Goal: Transaction & Acquisition: Purchase product/service

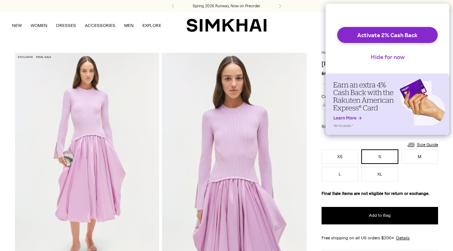
click at [382, 64] on button "Hide for now" at bounding box center [388, 57] width 46 height 16
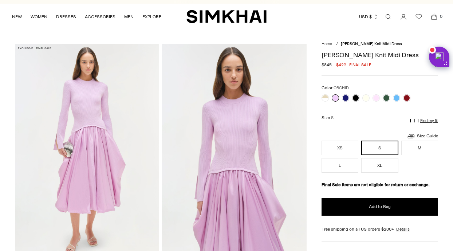
scroll to position [1, 0]
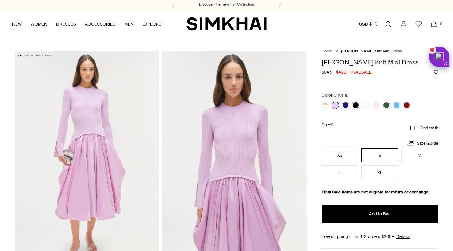
drag, startPoint x: 318, startPoint y: 61, endPoint x: 414, endPoint y: 62, distance: 95.5
copy h1 "[PERSON_NAME] Knit Midi Dress"
click at [335, 157] on button "XS" at bounding box center [340, 155] width 37 height 15
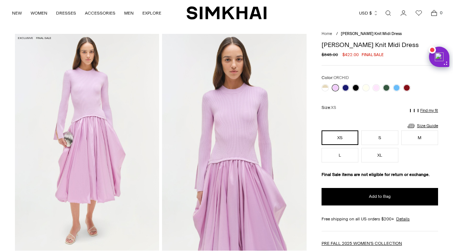
scroll to position [19, 0]
click at [335, 92] on link at bounding box center [335, 88] width 7 height 7
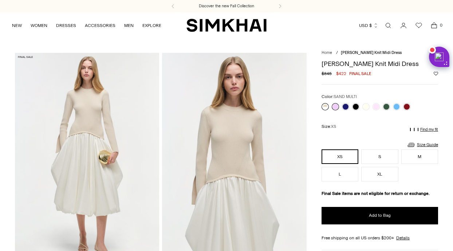
click at [326, 103] on link at bounding box center [325, 106] width 7 height 7
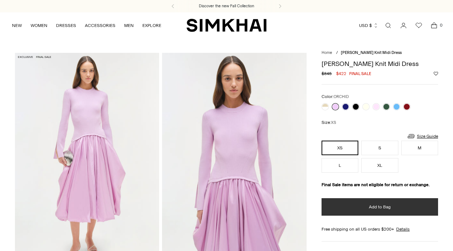
click at [390, 216] on button "Add to Bag" at bounding box center [380, 206] width 117 height 17
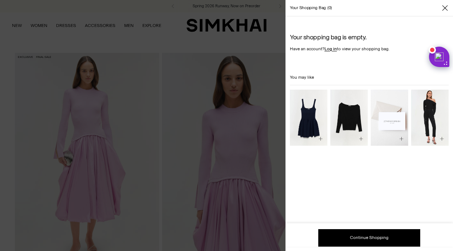
click at [276, 42] on div at bounding box center [226, 125] width 453 height 251
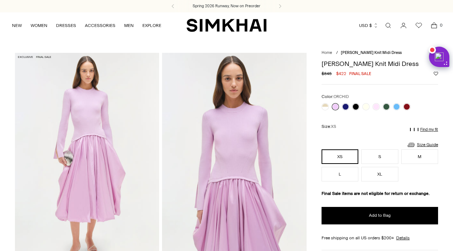
drag, startPoint x: 322, startPoint y: 65, endPoint x: 410, endPoint y: 63, distance: 88.2
click at [410, 63] on h1 "[PERSON_NAME] Knit Midi Dress" at bounding box center [380, 63] width 117 height 7
copy h1 "[PERSON_NAME] Knit Midi Dress"
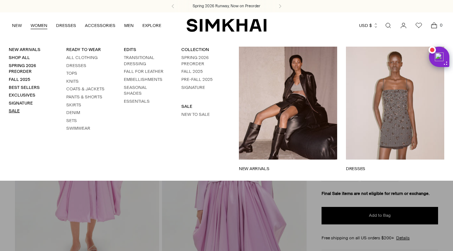
click at [16, 109] on link "Sale" at bounding box center [14, 110] width 11 height 5
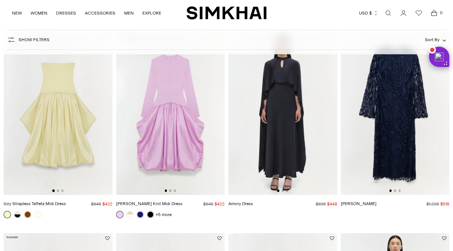
scroll to position [110, 0]
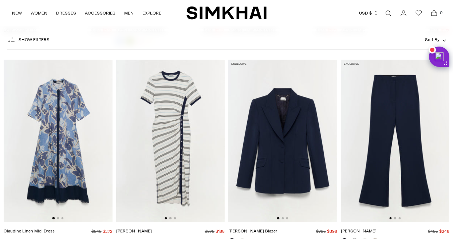
scroll to position [5026, 0]
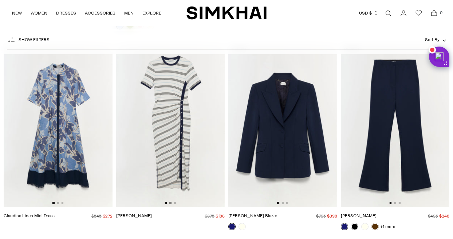
click at [171, 204] on button "Go to slide 2" at bounding box center [170, 203] width 2 height 2
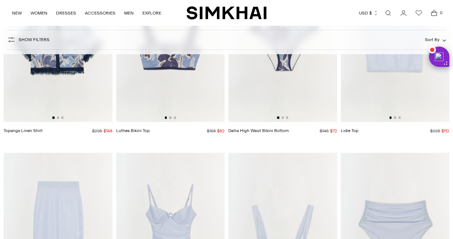
scroll to position [6441, 0]
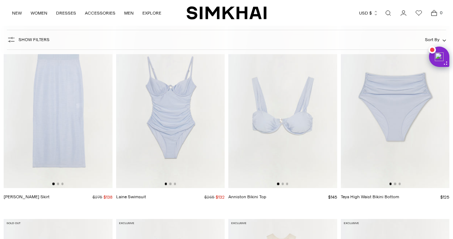
click at [59, 185] on div at bounding box center [57, 184] width 11 height 2
click at [58, 185] on button "Go to slide 2" at bounding box center [58, 184] width 2 height 2
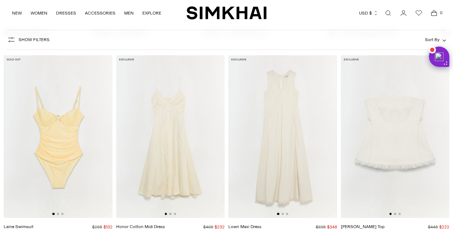
scroll to position [6621, 0]
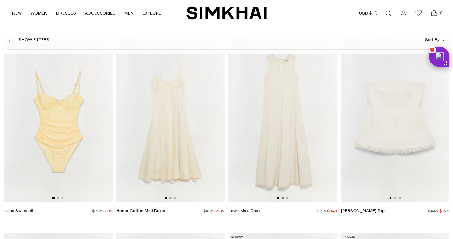
click at [283, 199] on button "Go to slide 2" at bounding box center [283, 198] width 2 height 2
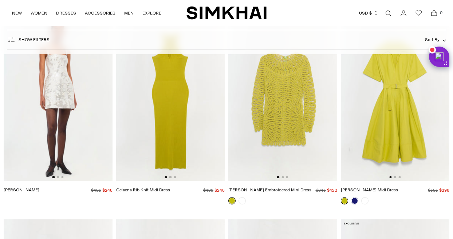
scroll to position [8629, 0]
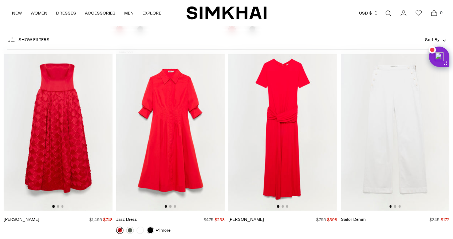
scroll to position [11819, 0]
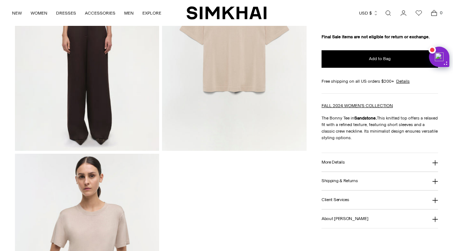
scroll to position [630, 0]
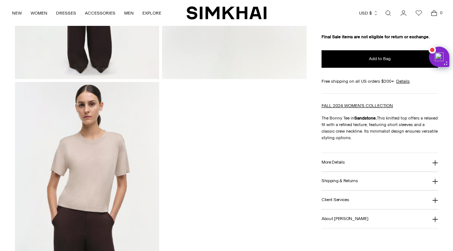
click at [107, 169] on img at bounding box center [87, 190] width 144 height 217
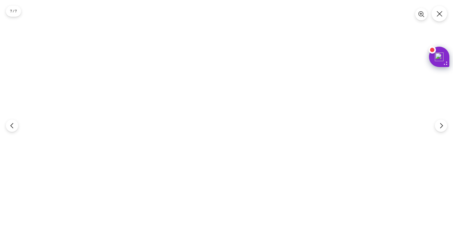
click at [221, 83] on img at bounding box center [226, 125] width 167 height 251
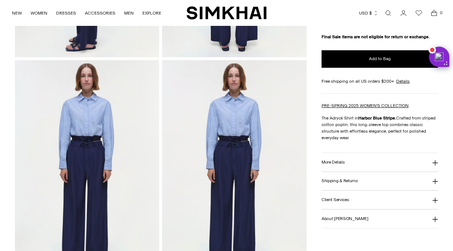
scroll to position [520, 0]
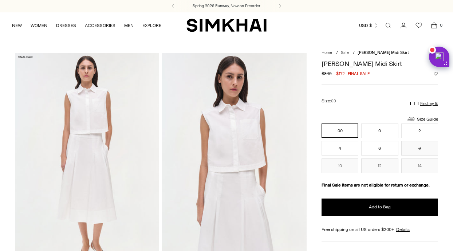
scroll to position [3, 0]
